Goal: Communication & Community: Participate in discussion

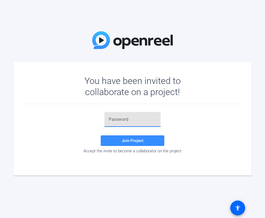
click at [123, 120] on input "text" at bounding box center [133, 119] width 48 height 6
paste input "xNM_h,"
type input "xNM_h,"
click at [122, 139] on button "Join Project" at bounding box center [133, 140] width 64 height 11
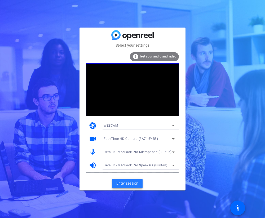
click at [125, 185] on span "Enter session" at bounding box center [127, 184] width 22 height 6
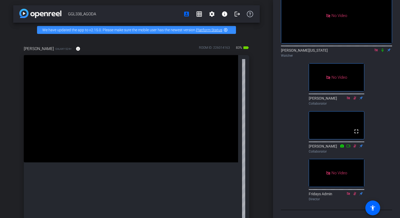
scroll to position [105, 0]
click at [264, 111] on video at bounding box center [336, 125] width 55 height 28
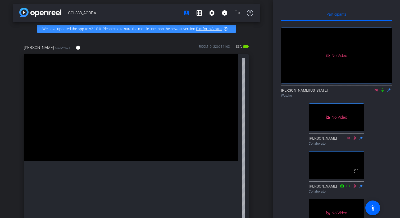
scroll to position [0, 0]
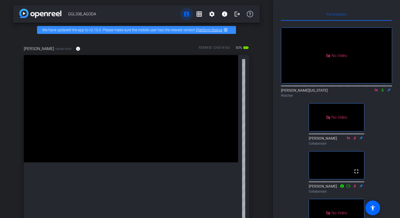
click at [188, 14] on mat-icon "account_box" at bounding box center [186, 14] width 6 height 6
click at [202, 14] on mat-icon "grid_on" at bounding box center [199, 14] width 6 height 6
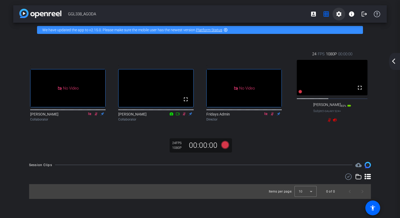
click at [264, 17] on span at bounding box center [339, 14] width 13 height 13
click at [264, 16] on div at bounding box center [200, 109] width 400 height 218
click at [264, 15] on mat-icon "info" at bounding box center [352, 14] width 6 height 6
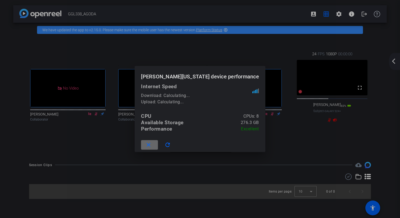
click at [152, 146] on mat-icon "close" at bounding box center [148, 145] width 7 height 7
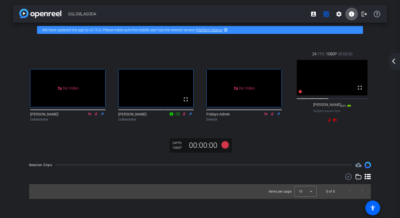
click at [264, 67] on div "arrow_back_ios_new arrow_forward_ios" at bounding box center [394, 61] width 11 height 17
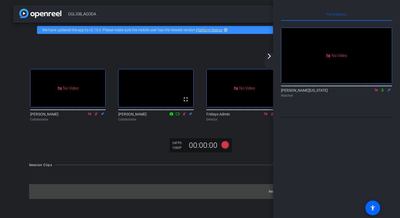
click at [264, 57] on mat-icon "arrow_forward_ios" at bounding box center [269, 56] width 6 height 6
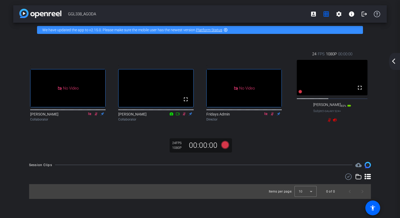
click at [82, 107] on div "No Video" at bounding box center [67, 88] width 75 height 38
click at [264, 13] on mat-icon "grid_on" at bounding box center [326, 14] width 6 height 6
click at [264, 15] on mat-icon "grid_on" at bounding box center [326, 14] width 6 height 6
click at [264, 15] on mat-icon "account_box" at bounding box center [314, 14] width 6 height 6
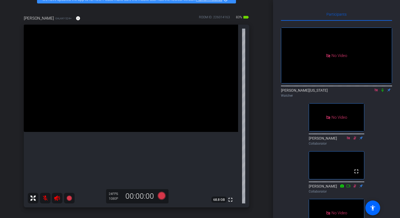
scroll to position [36, 0]
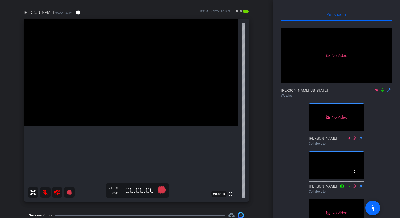
click at [264, 209] on mat-icon "accessibility" at bounding box center [373, 208] width 6 height 6
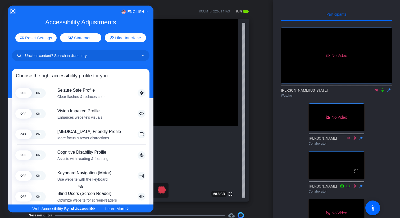
click at [14, 11] on icon "Close Accessibility Interface" at bounding box center [13, 11] width 4 height 4
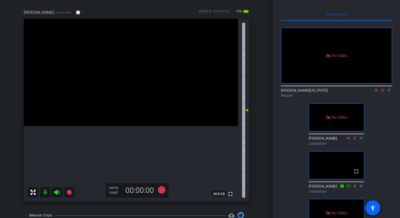
click at [264, 92] on icon at bounding box center [383, 90] width 4 height 4
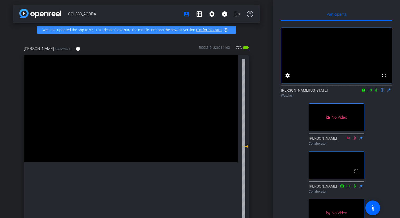
click at [376, 92] on icon at bounding box center [376, 89] width 2 height 3
click at [372, 92] on icon at bounding box center [370, 90] width 4 height 4
click at [340, 179] on video at bounding box center [336, 165] width 55 height 28
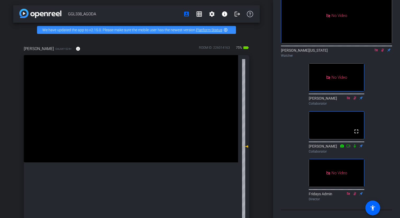
scroll to position [69, 0]
click at [344, 154] on div "[PERSON_NAME] Collaborator" at bounding box center [337, 148] width 56 height 10
click at [341, 154] on div "[PERSON_NAME] Collaborator" at bounding box center [337, 148] width 56 height 10
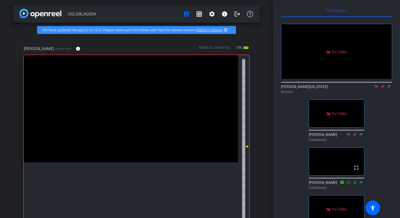
scroll to position [0, 0]
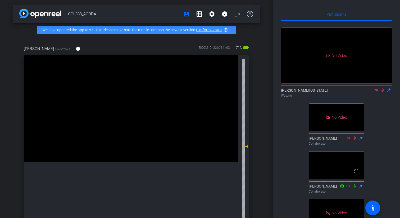
click at [382, 92] on icon at bounding box center [383, 89] width 3 height 3
